Goal: Book appointment/travel/reservation

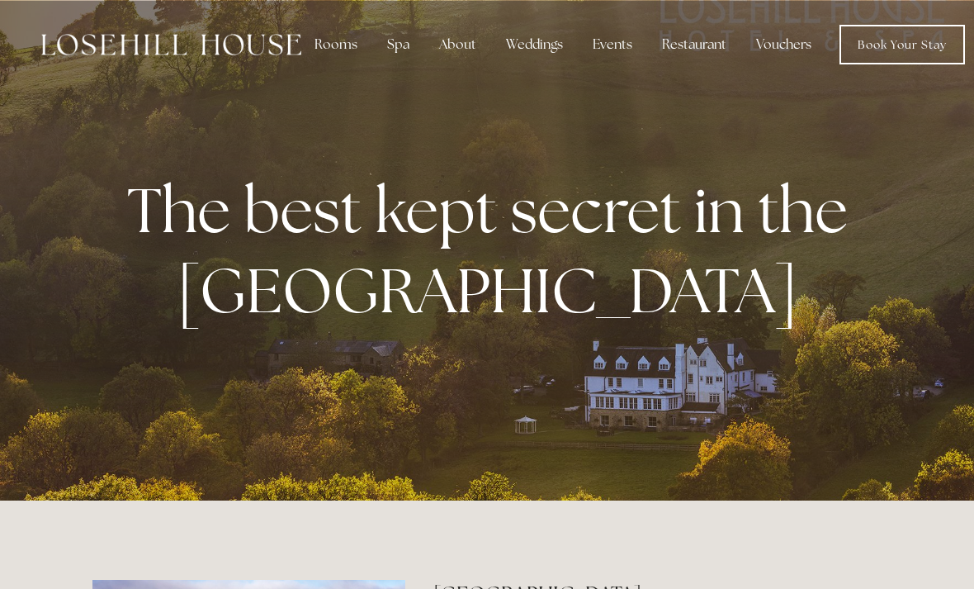
click at [331, 44] on div "Rooms" at bounding box center [335, 44] width 69 height 33
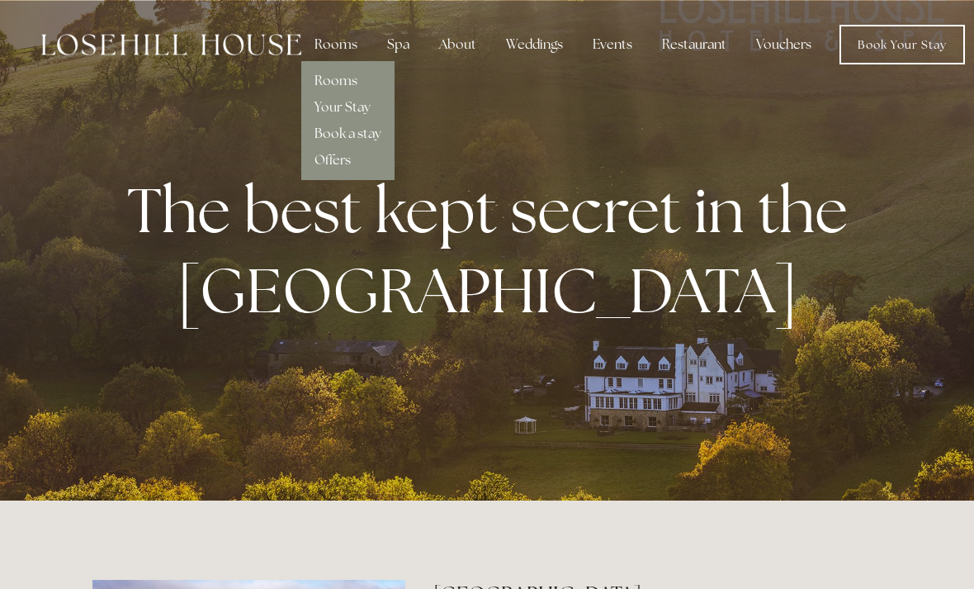
click at [343, 162] on link "Offers" at bounding box center [332, 159] width 36 height 17
click at [783, 54] on link "Vouchers" at bounding box center [784, 44] width 82 height 33
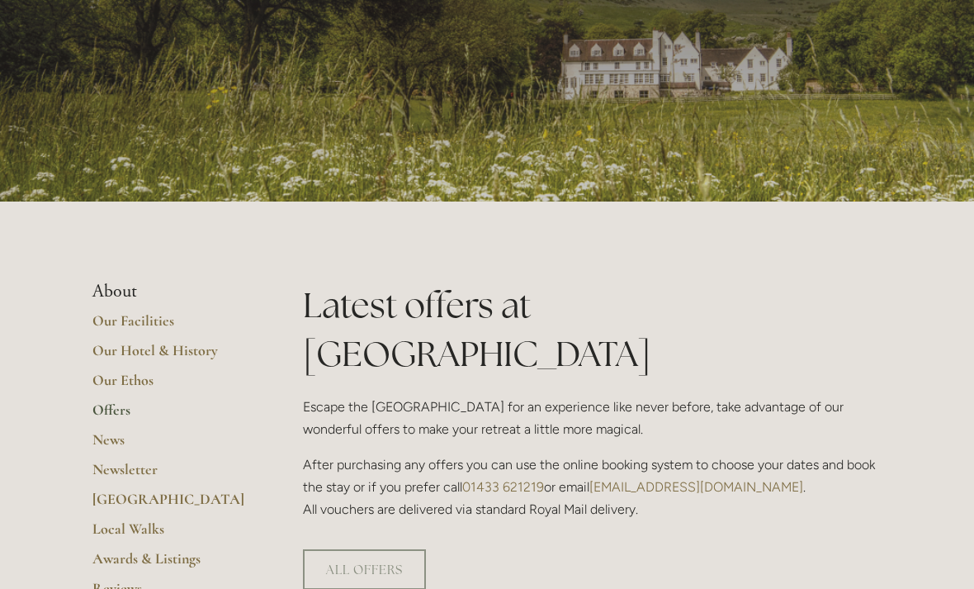
scroll to position [121, 0]
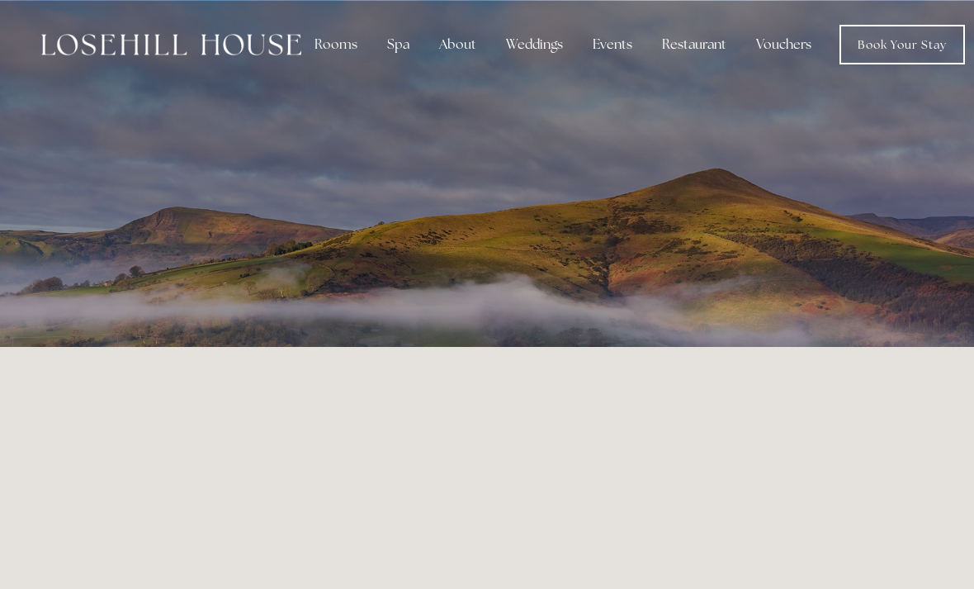
click at [457, 45] on div "About" at bounding box center [458, 44] width 64 height 33
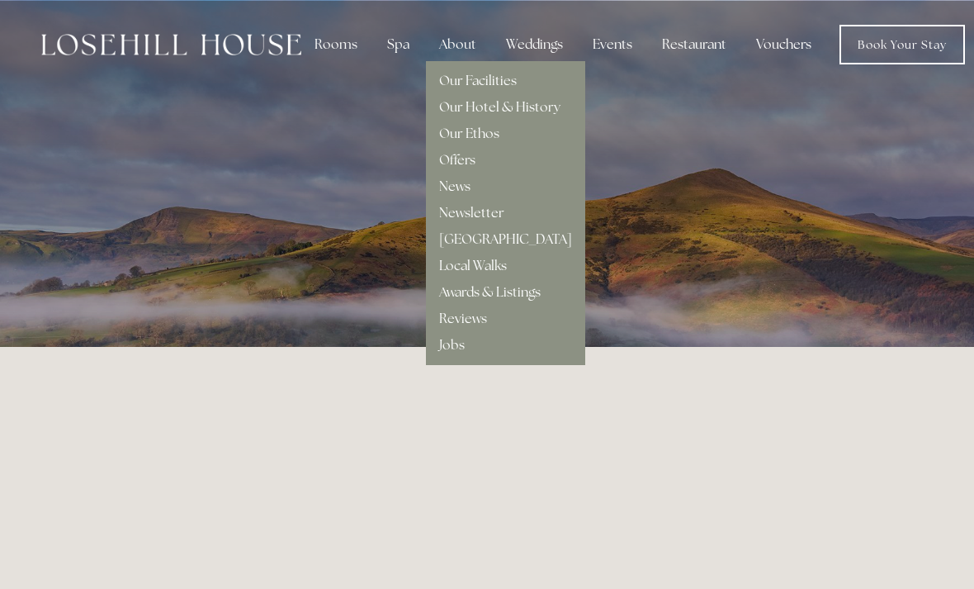
click at [217, 46] on img at bounding box center [171, 44] width 260 height 21
click at [783, 50] on link "Vouchers" at bounding box center [784, 44] width 82 height 33
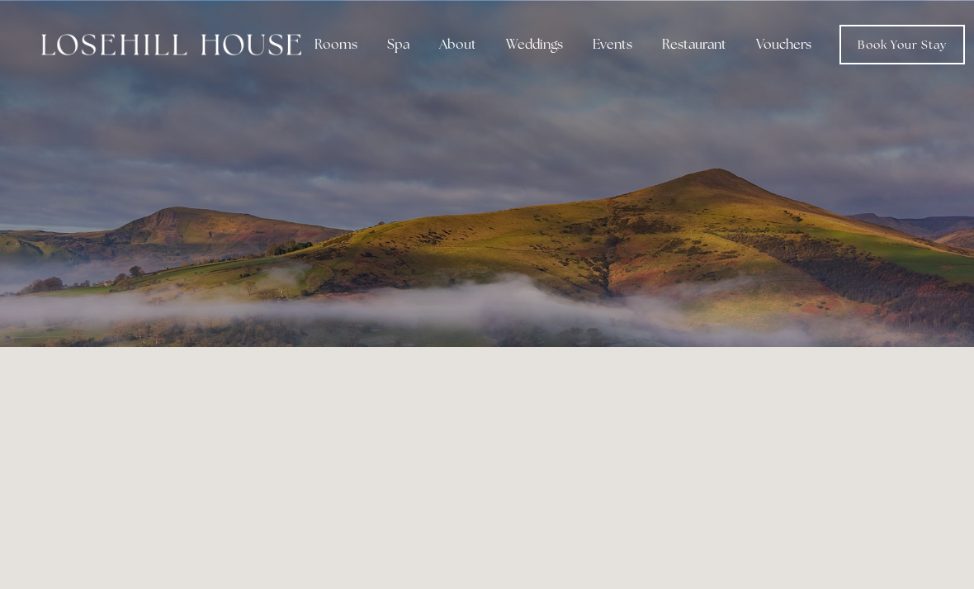
click at [341, 45] on div "Rooms" at bounding box center [335, 44] width 69 height 33
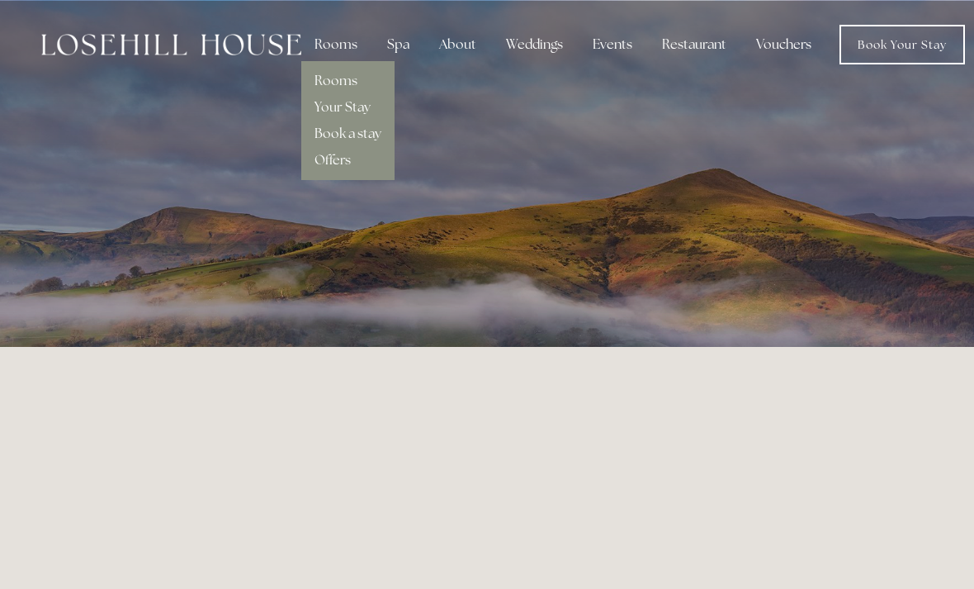
click at [363, 131] on link "Book a stay" at bounding box center [347, 133] width 67 height 17
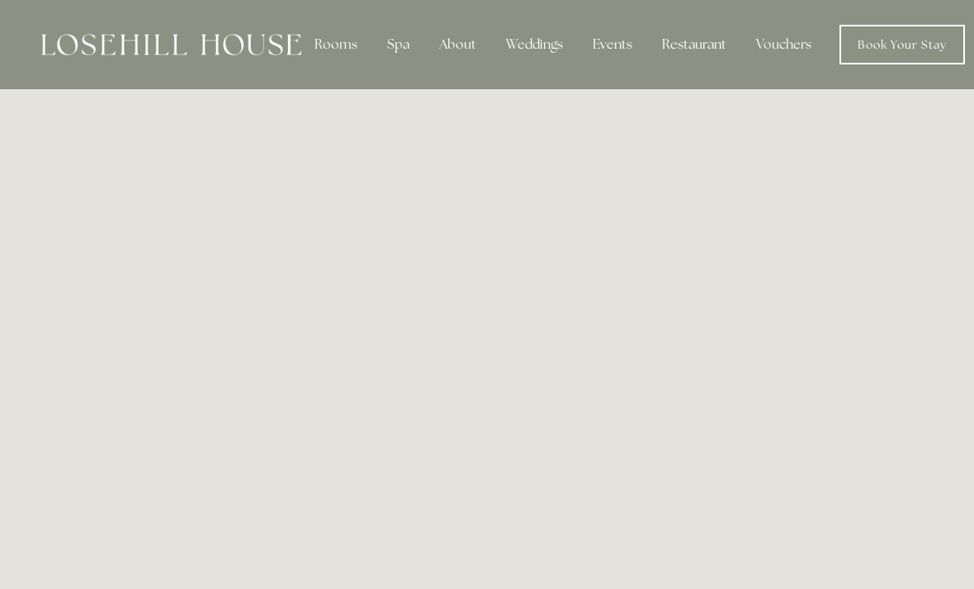
click at [387, 38] on div "Spa" at bounding box center [398, 44] width 49 height 33
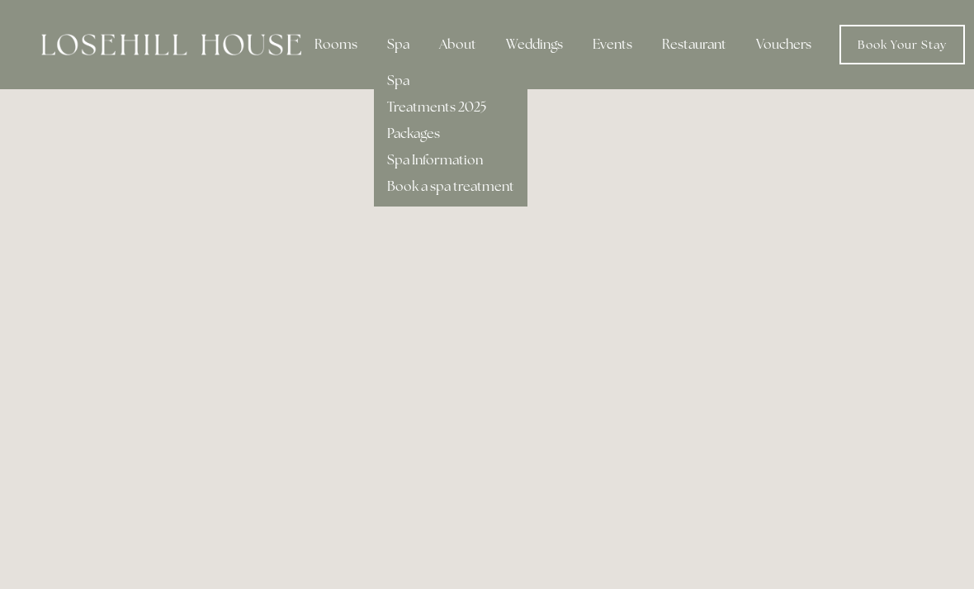
click at [469, 112] on link "Treatments 2025" at bounding box center [436, 106] width 99 height 17
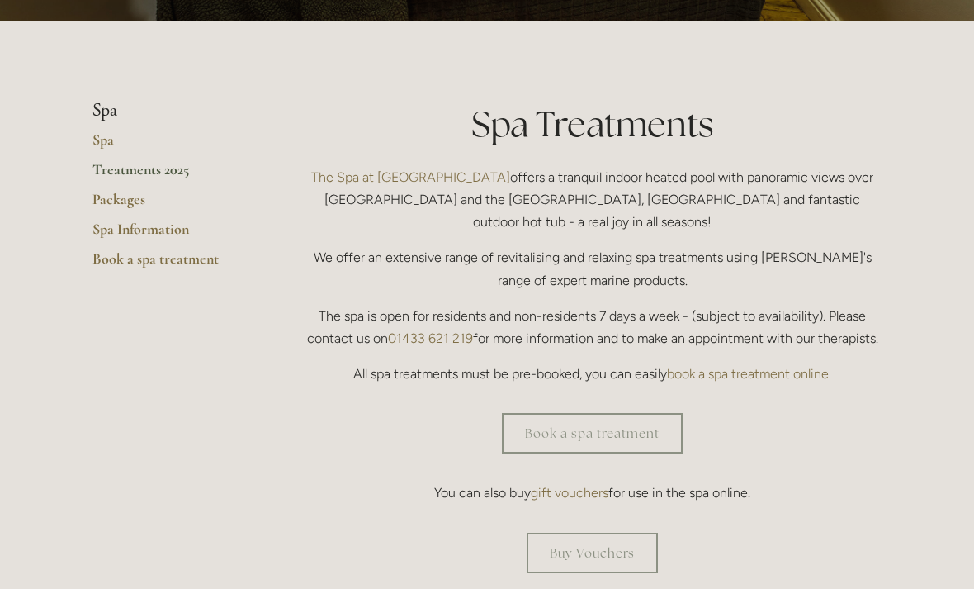
scroll to position [326, 0]
click at [618, 413] on link "Book a spa treatment" at bounding box center [592, 433] width 181 height 40
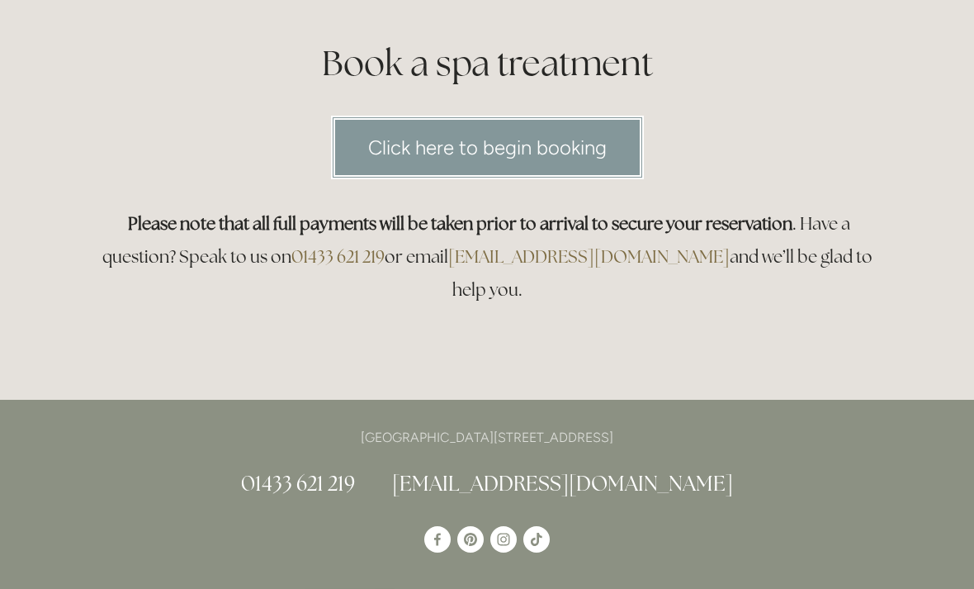
scroll to position [191, 0]
click at [593, 149] on link "Click here to begin booking" at bounding box center [487, 147] width 313 height 64
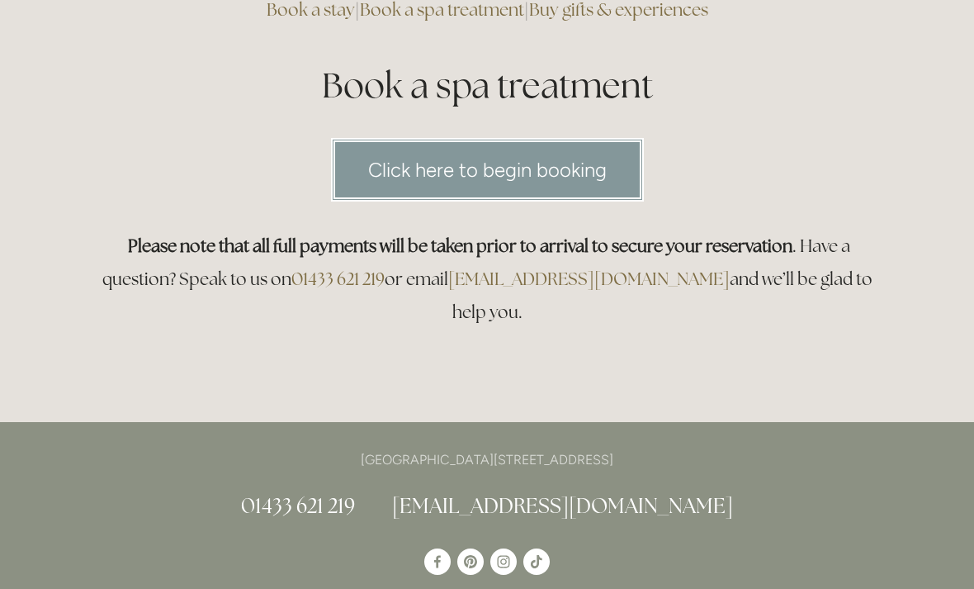
scroll to position [0, 0]
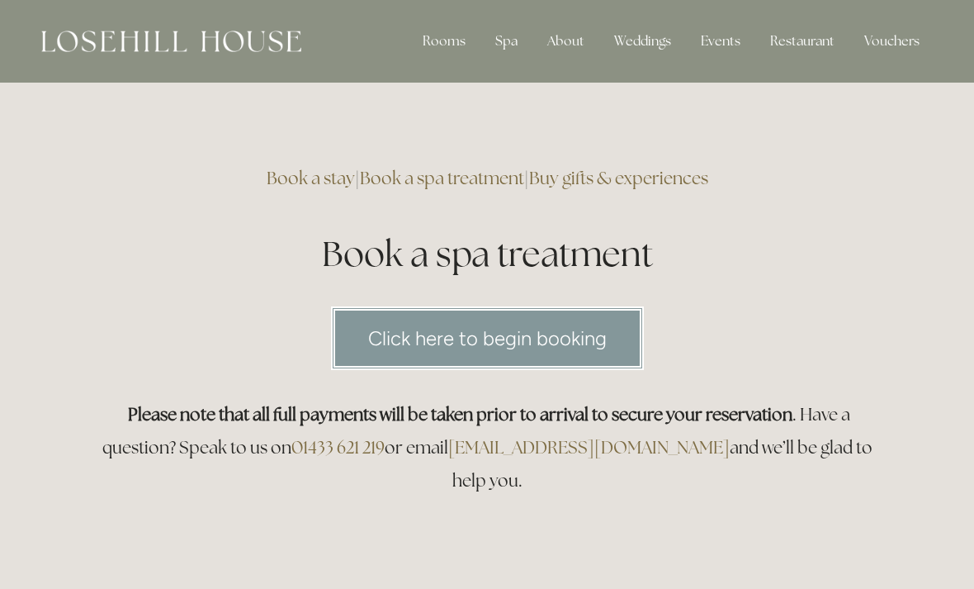
click at [447, 30] on div "Rooms" at bounding box center [443, 41] width 69 height 33
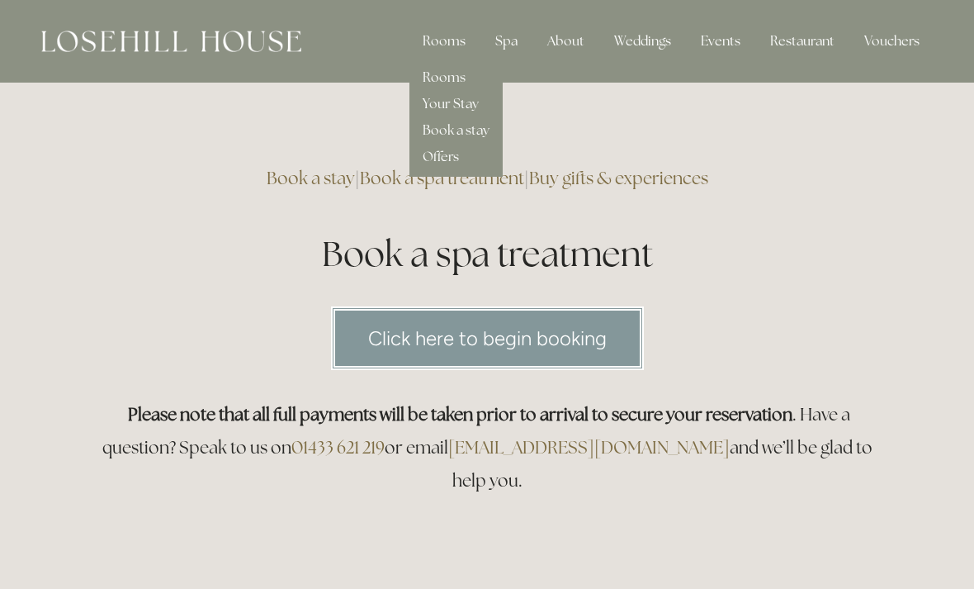
click at [452, 158] on link "Offers" at bounding box center [441, 156] width 36 height 17
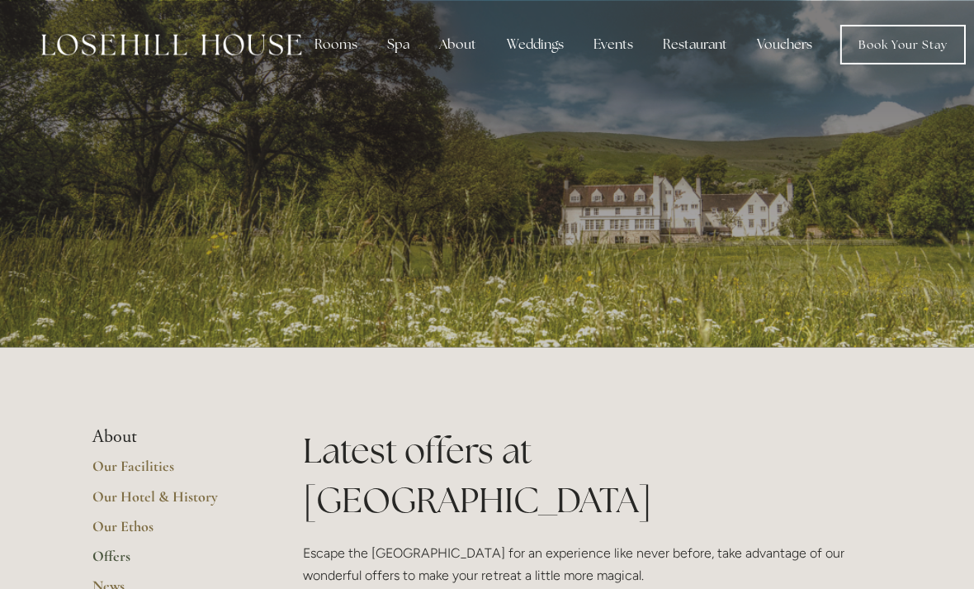
click at [327, 48] on div "Rooms" at bounding box center [335, 44] width 69 height 33
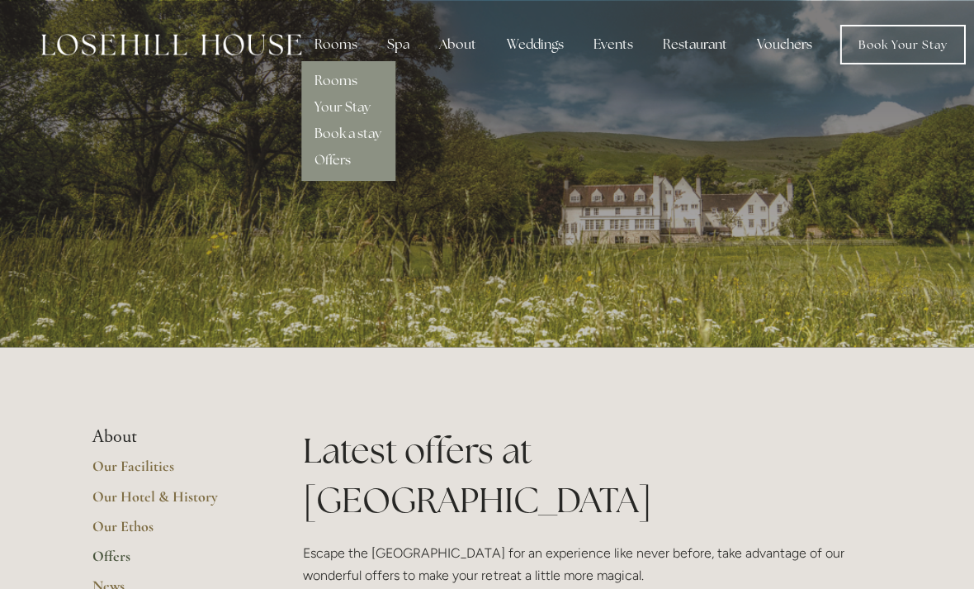
click at [319, 130] on link "Book a stay" at bounding box center [347, 133] width 67 height 17
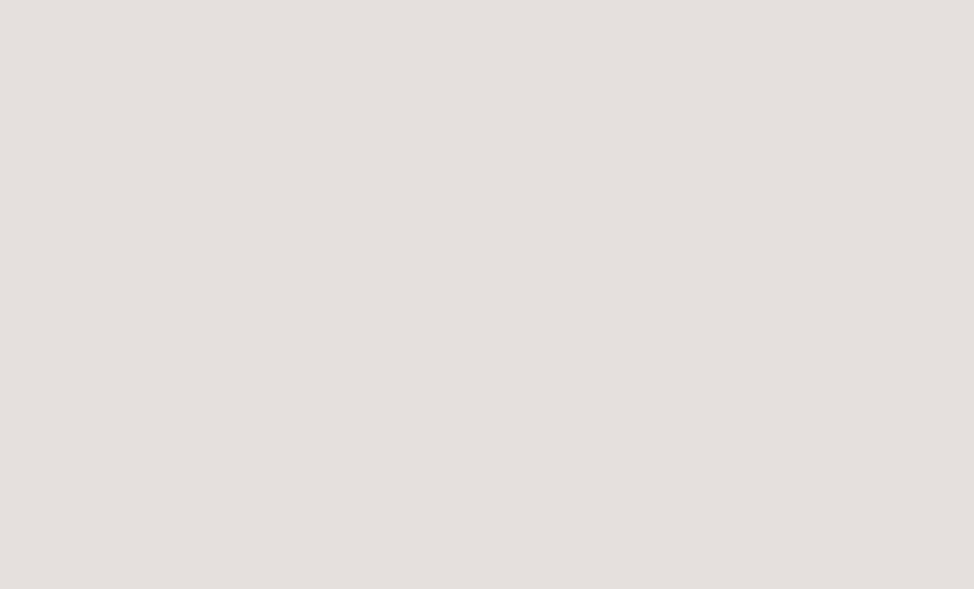
scroll to position [89, 0]
